Goal: Task Accomplishment & Management: Use online tool/utility

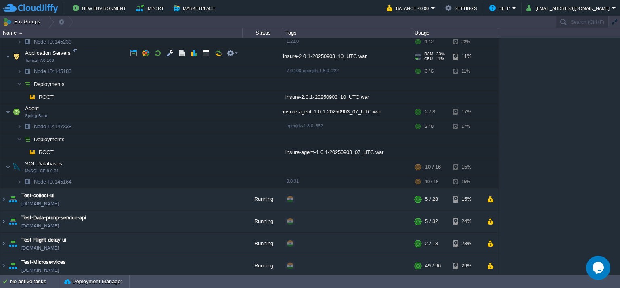
scroll to position [869, 0]
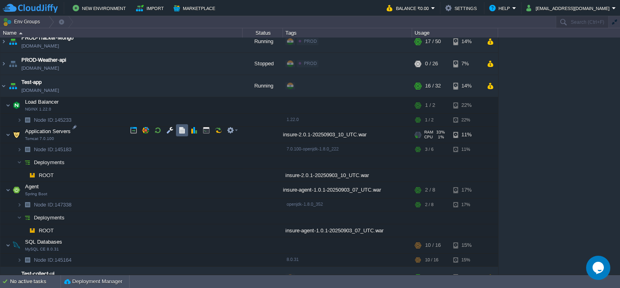
click at [184, 132] on button "button" at bounding box center [181, 130] width 7 height 7
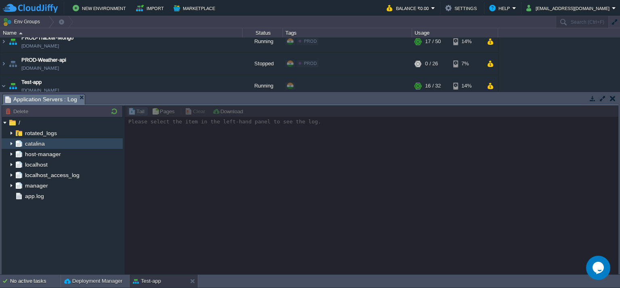
click at [10, 145] on img at bounding box center [11, 143] width 6 height 10
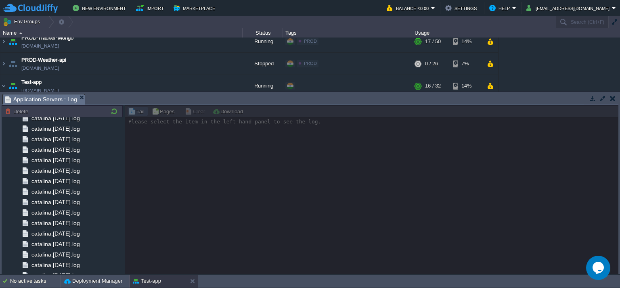
scroll to position [242, 0]
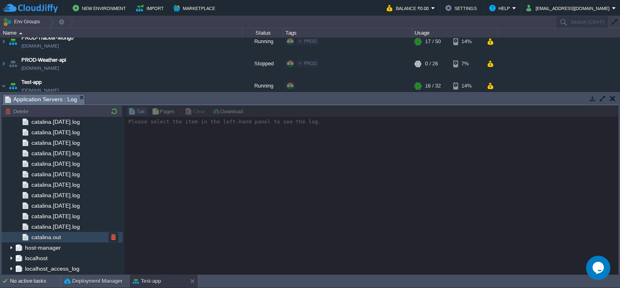
click at [55, 236] on span "catalina.out" at bounding box center [46, 237] width 32 height 7
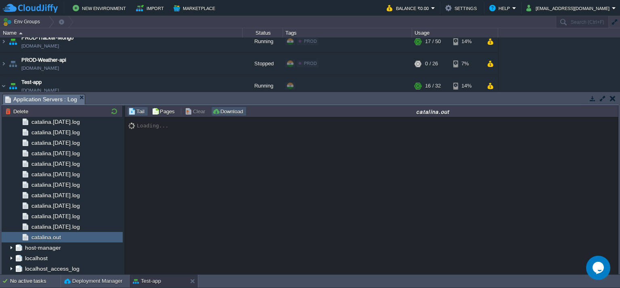
click at [236, 113] on button "Download" at bounding box center [228, 111] width 33 height 7
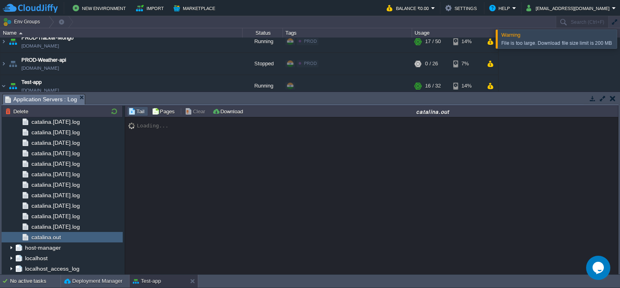
click at [619, 36] on div at bounding box center [630, 38] width 0 height 19
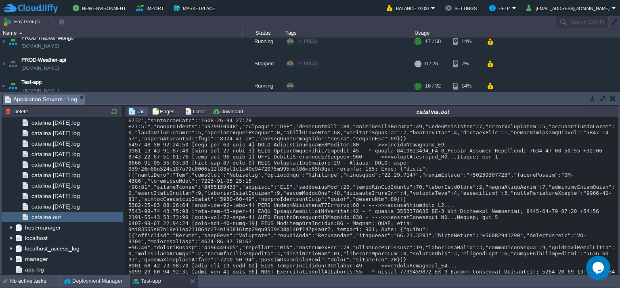
scroll to position [11665, 0]
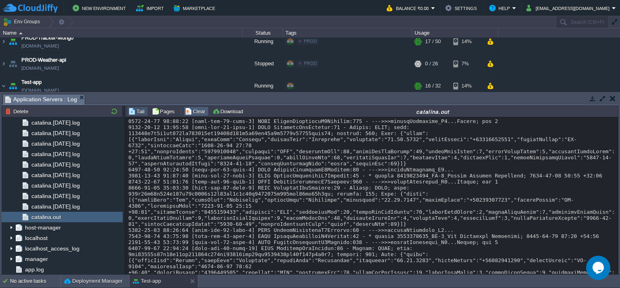
click at [197, 114] on button "Clear" at bounding box center [196, 111] width 23 height 7
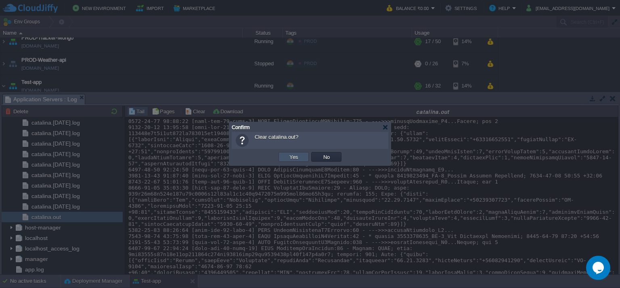
click at [299, 155] on button "Yes" at bounding box center [294, 156] width 14 height 7
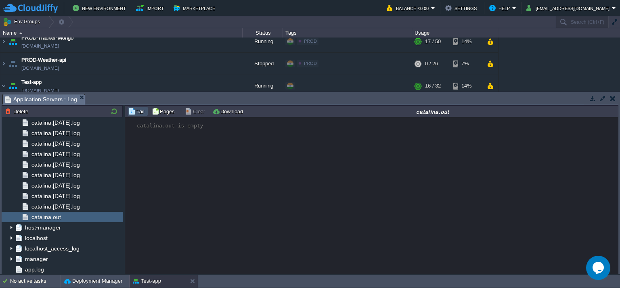
scroll to position [0, 0]
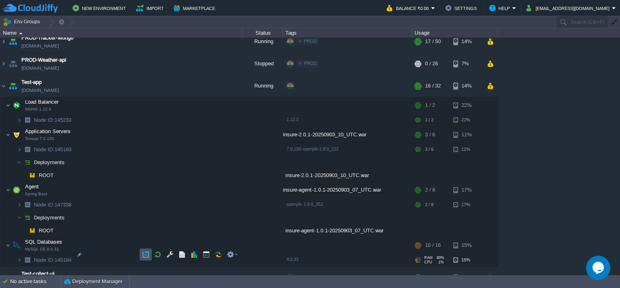
click at [145, 256] on button "button" at bounding box center [145, 254] width 7 height 7
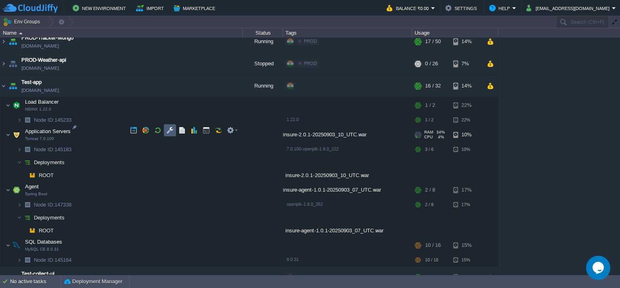
click at [166, 130] on button "button" at bounding box center [169, 130] width 7 height 7
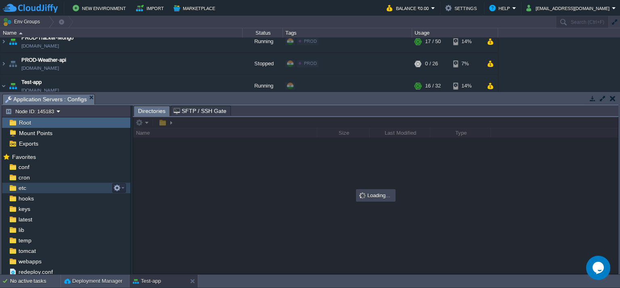
click at [74, 184] on div "etc" at bounding box center [66, 188] width 128 height 10
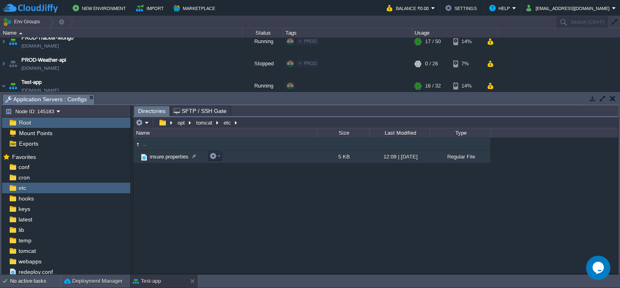
click at [258, 159] on td "insure.properties" at bounding box center [225, 157] width 184 height 13
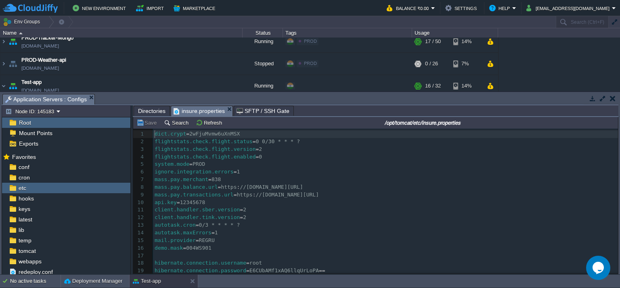
scroll to position [2, 0]
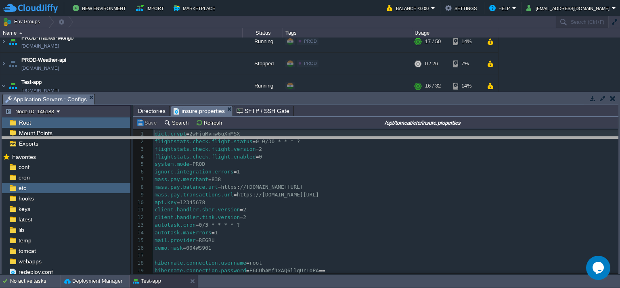
drag, startPoint x: 169, startPoint y: 98, endPoint x: 169, endPoint y: 106, distance: 7.7
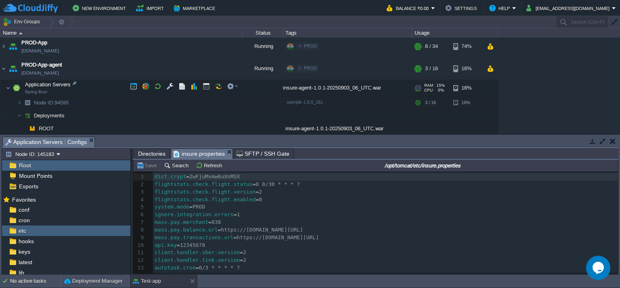
scroll to position [304, 0]
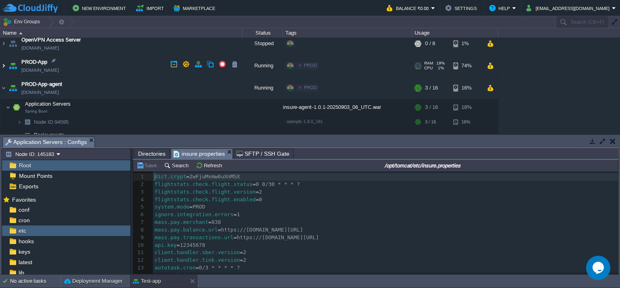
click at [4, 62] on img at bounding box center [3, 66] width 6 height 22
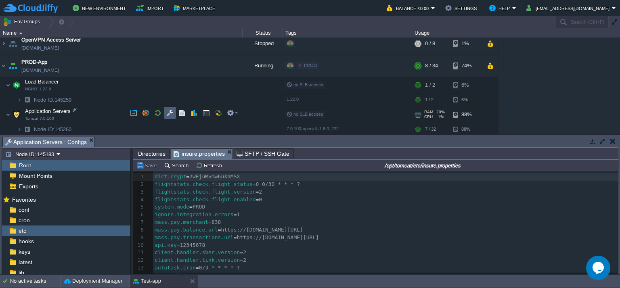
click at [174, 109] on td at bounding box center [170, 113] width 12 height 12
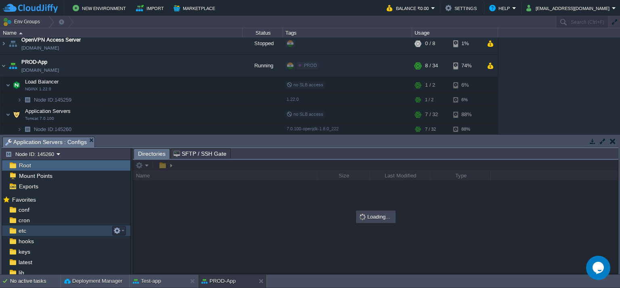
click at [56, 230] on div "etc" at bounding box center [66, 231] width 128 height 10
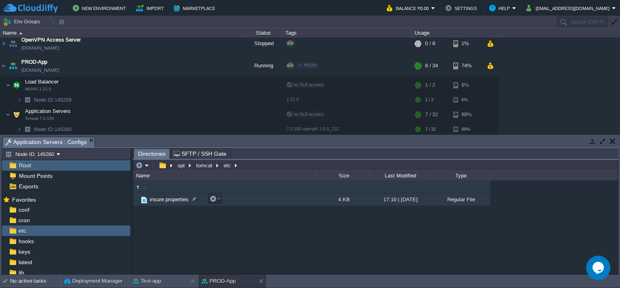
click at [250, 197] on td "insure.properties" at bounding box center [225, 199] width 184 height 13
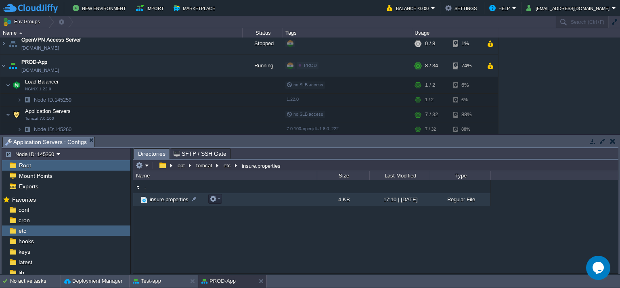
click at [250, 197] on td "insure.properties" at bounding box center [225, 199] width 184 height 13
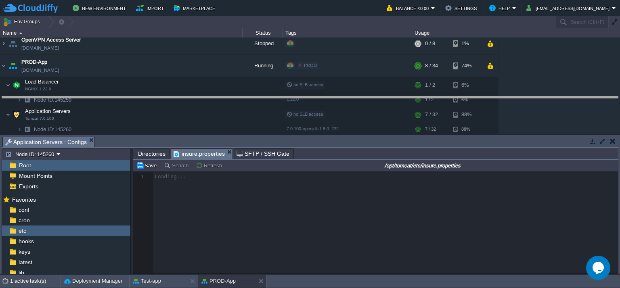
drag, startPoint x: 267, startPoint y: 139, endPoint x: 258, endPoint y: 99, distance: 41.2
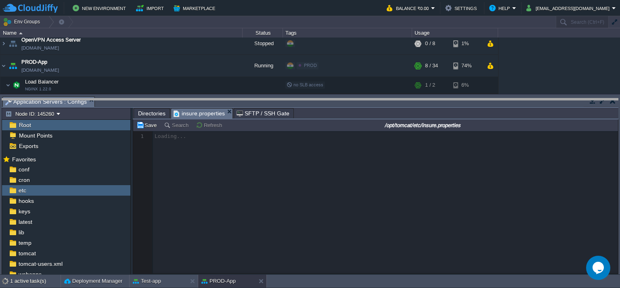
drag, startPoint x: 258, startPoint y: 99, endPoint x: 258, endPoint y: 105, distance: 6.5
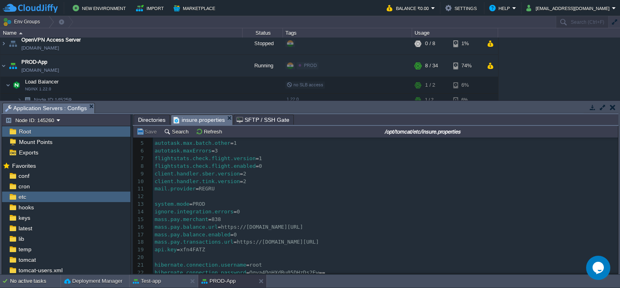
scroll to position [40, 0]
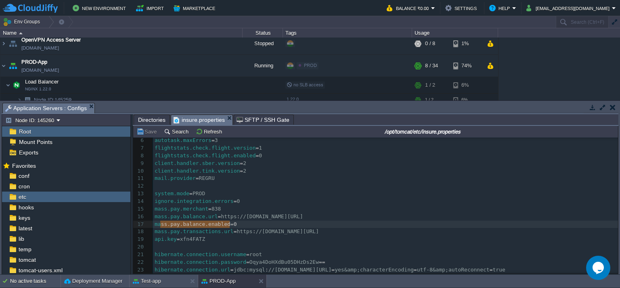
type textarea "mass.pay.balance.enabled=0"
drag, startPoint x: 230, startPoint y: 225, endPoint x: 155, endPoint y: 224, distance: 75.1
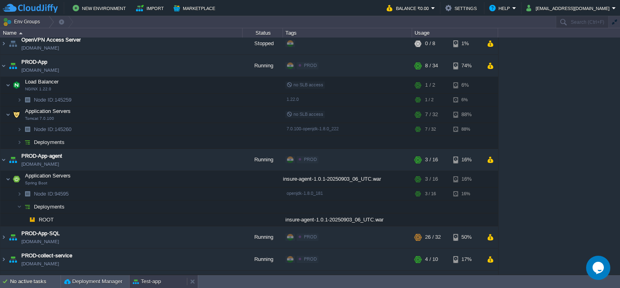
click at [167, 279] on div "Test-app" at bounding box center [158, 281] width 57 height 13
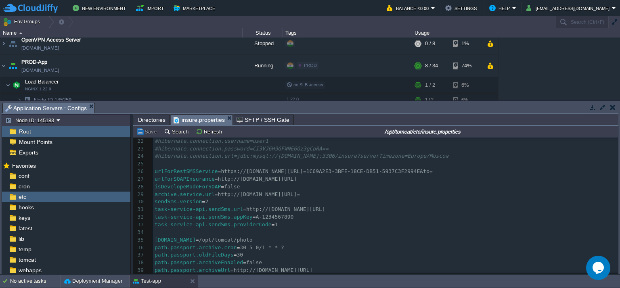
scroll to position [0, 0]
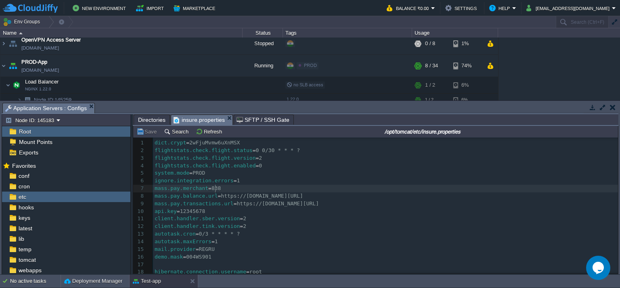
click at [231, 186] on pre "mass.pay.merchant = 838" at bounding box center [385, 189] width 465 height 8
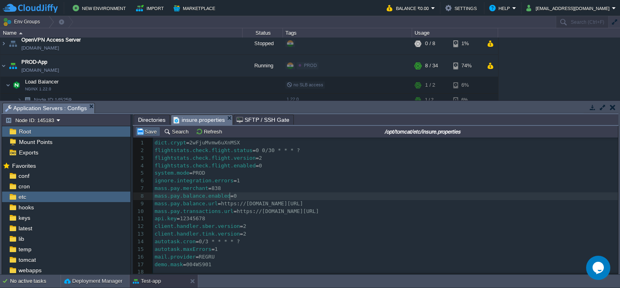
click at [149, 129] on button "Save" at bounding box center [147, 131] width 23 height 7
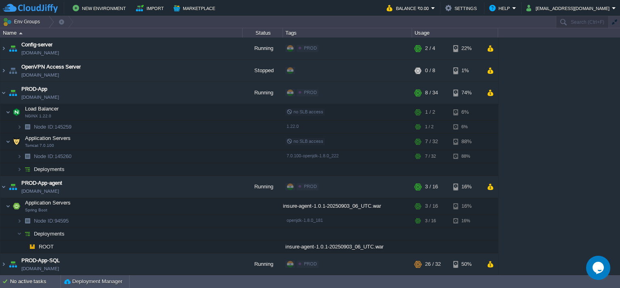
scroll to position [264, 0]
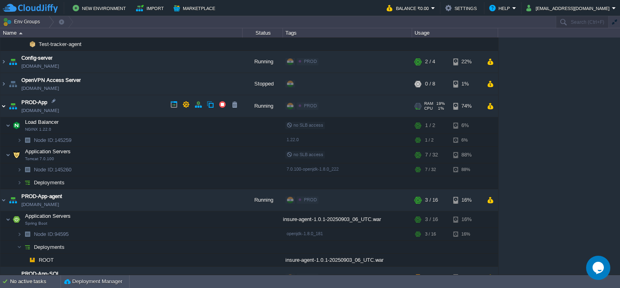
click at [3, 107] on img at bounding box center [3, 106] width 6 height 22
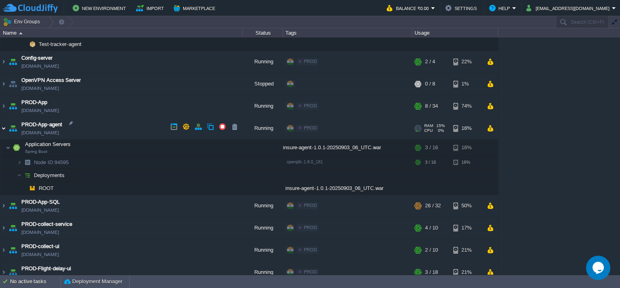
click at [4, 124] on img at bounding box center [3, 128] width 6 height 22
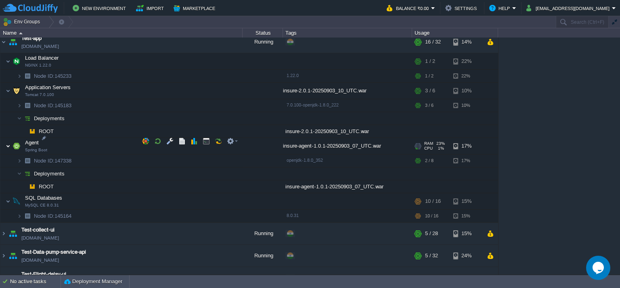
scroll to position [850, 0]
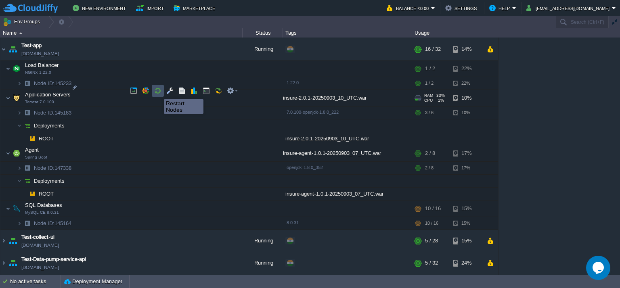
click at [158, 92] on button "button" at bounding box center [157, 90] width 7 height 7
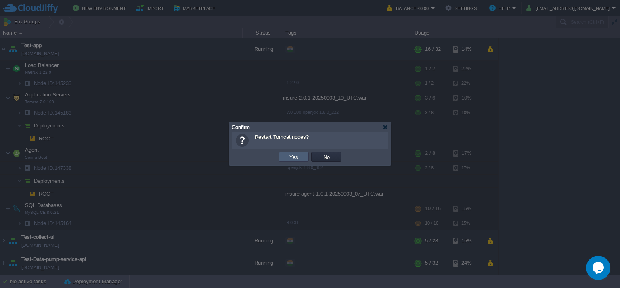
click at [294, 156] on button "Yes" at bounding box center [294, 156] width 14 height 7
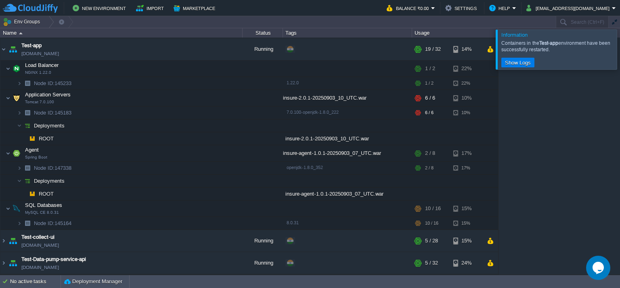
click at [619, 52] on div at bounding box center [630, 49] width 0 height 40
